Goal: Transaction & Acquisition: Purchase product/service

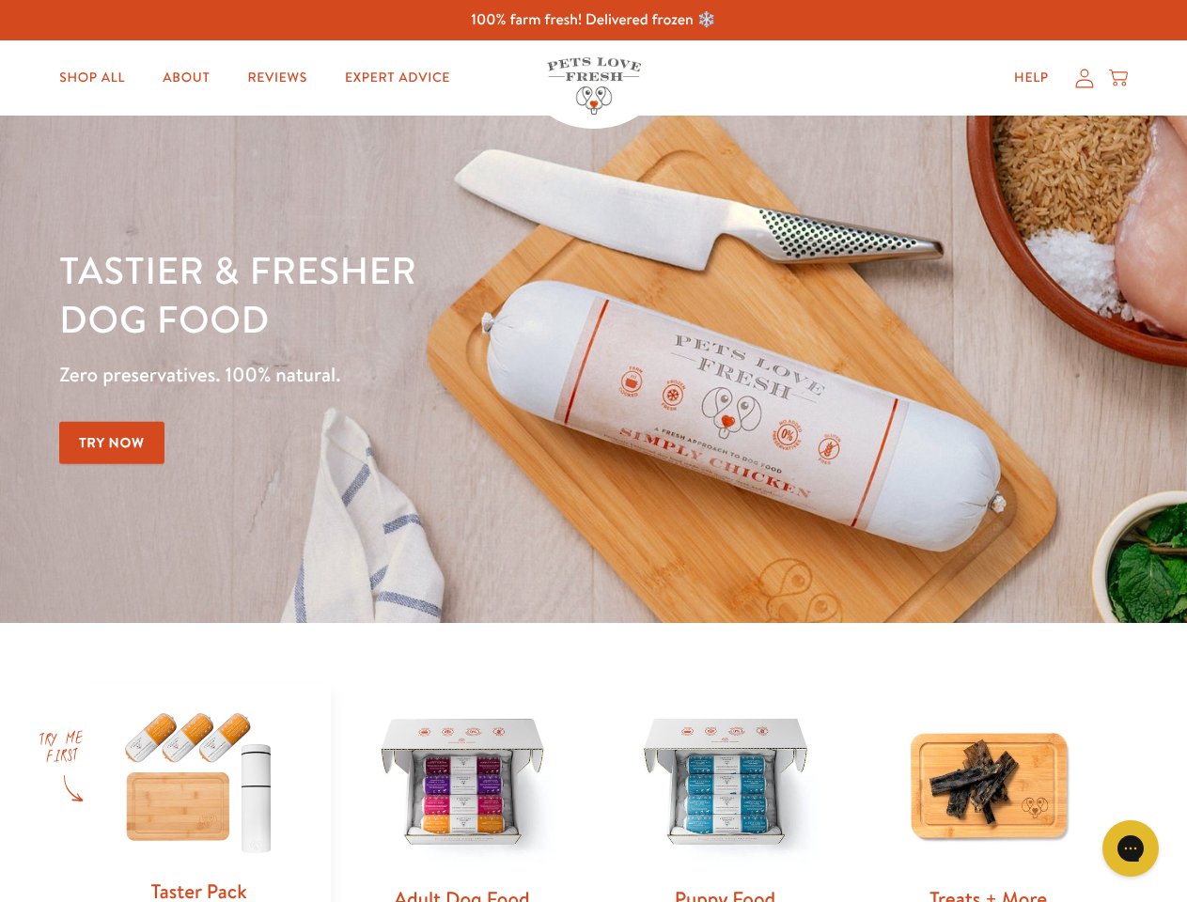
click at [593, 451] on div "Tastier & fresher dog food Zero preservatives. 100% natural. Try Now" at bounding box center [415, 369] width 712 height 248
click at [1130, 849] on icon "Gorgias live chat" at bounding box center [1130, 848] width 18 height 18
